Goal: Find specific page/section: Find specific page/section

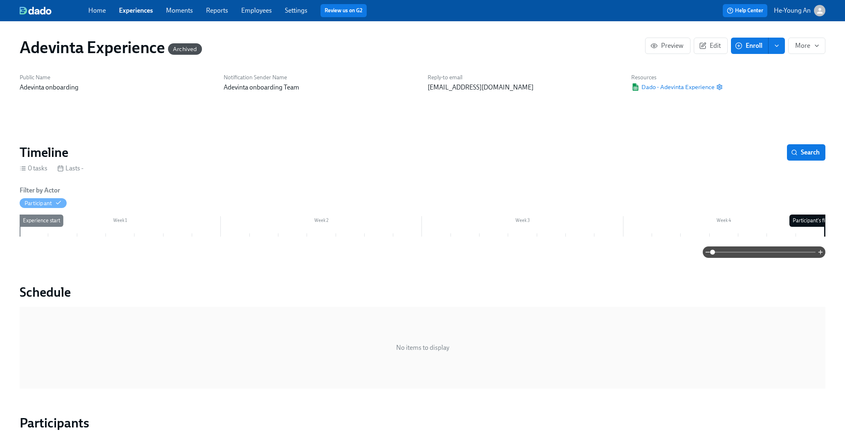
click at [141, 1] on div "Home Experiences Moments Reports Employees Settings Review us on G2 Help Center…" at bounding box center [422, 10] width 845 height 21
click at [141, 14] on link "Experiences" at bounding box center [136, 11] width 34 height 8
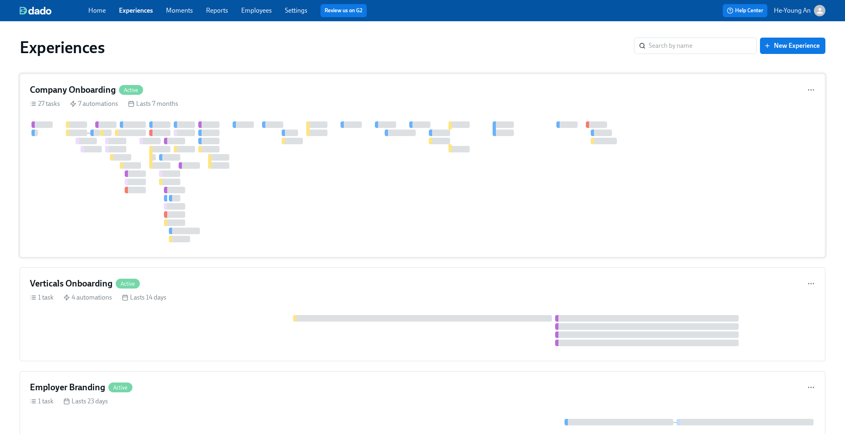
click at [311, 168] on div at bounding box center [562, 181] width 1064 height 121
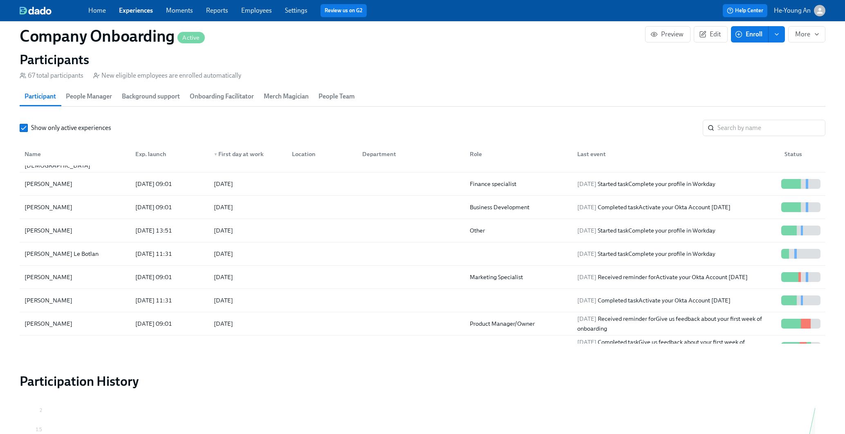
scroll to position [134, 0]
click at [78, 232] on div "[PERSON_NAME]" at bounding box center [74, 229] width 107 height 16
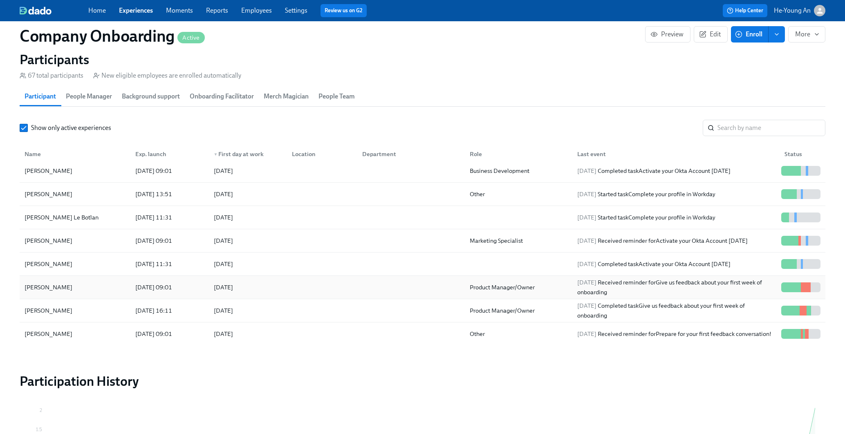
scroll to position [174, 0]
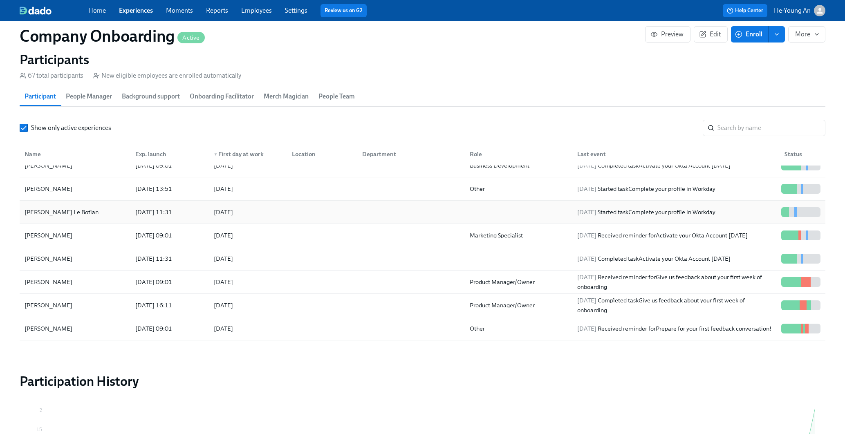
click at [83, 212] on div "[PERSON_NAME] Le Botlan" at bounding box center [74, 212] width 107 height 16
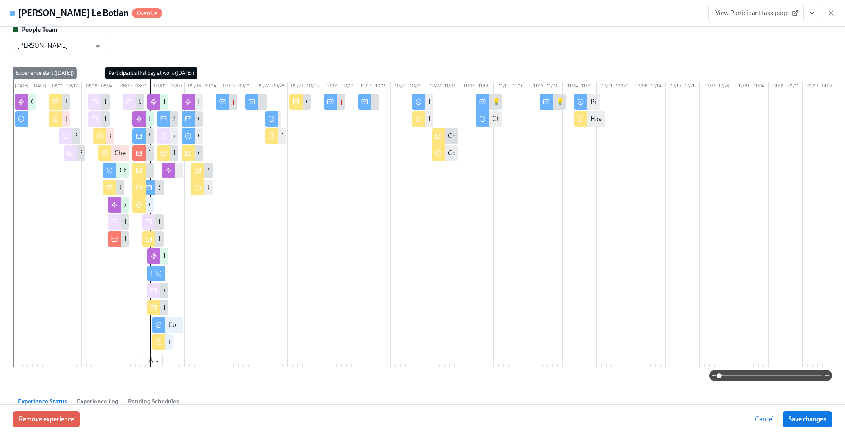
scroll to position [0, 33276]
